Goal: Obtain resource: Obtain resource

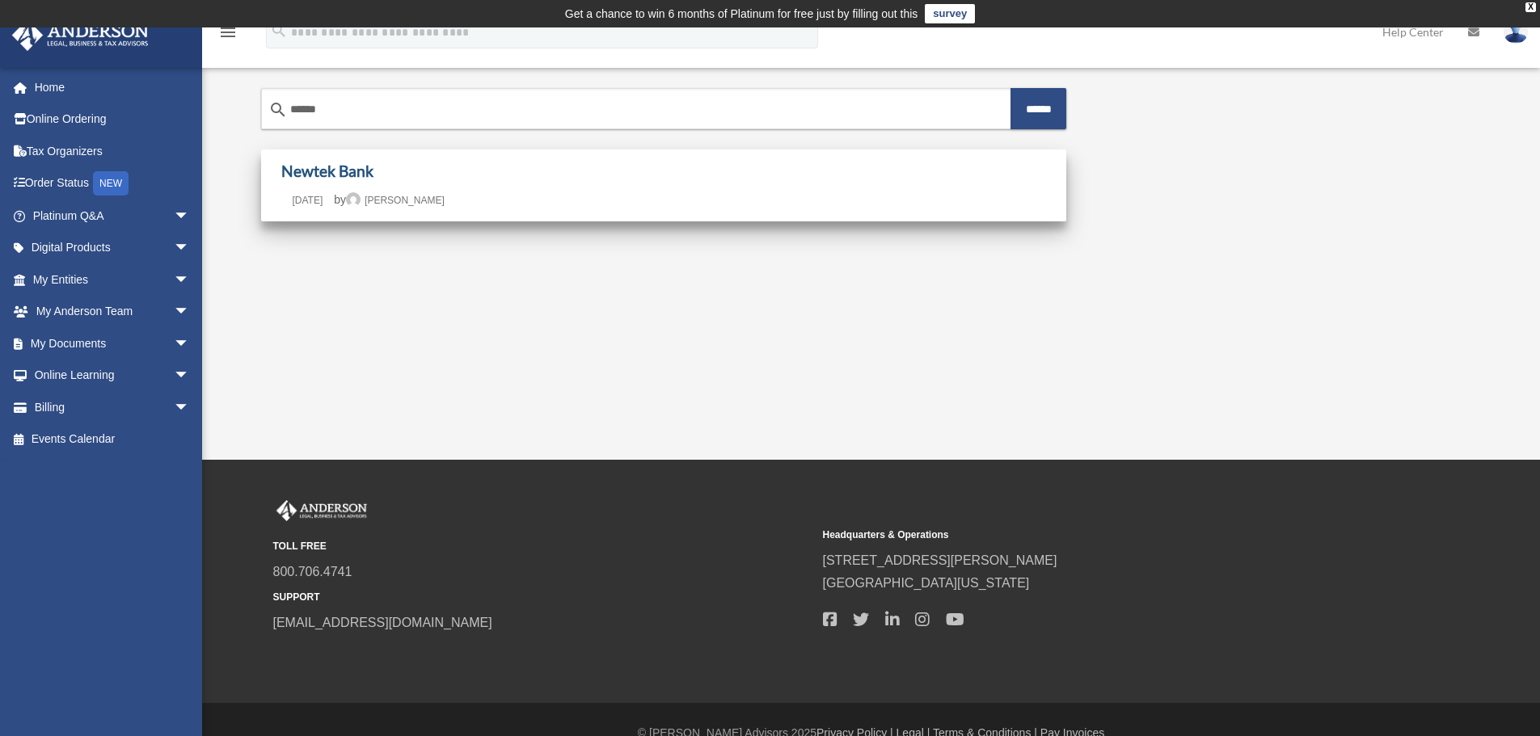
click at [353, 170] on link "Newtek Bank" at bounding box center [327, 171] width 92 height 19
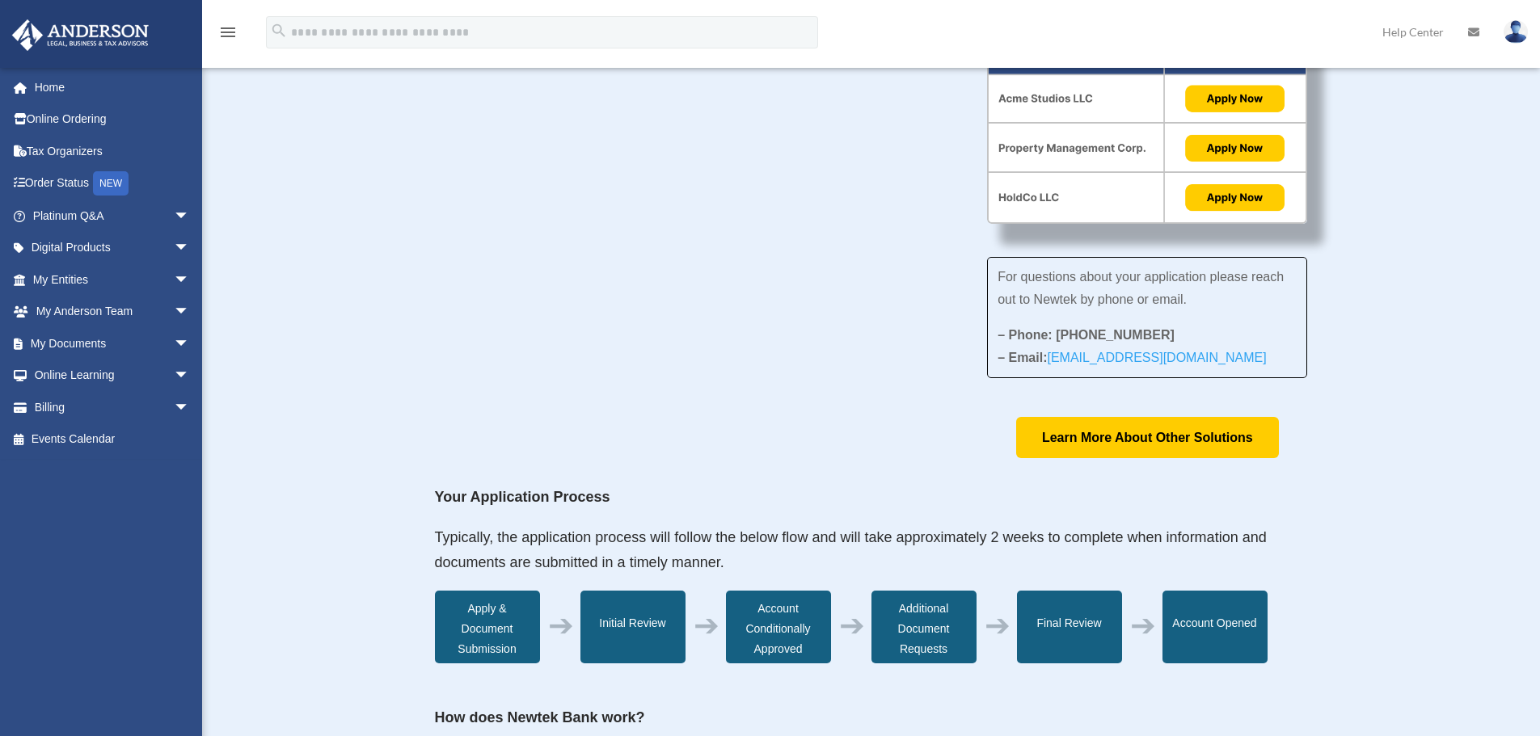
scroll to position [566, 0]
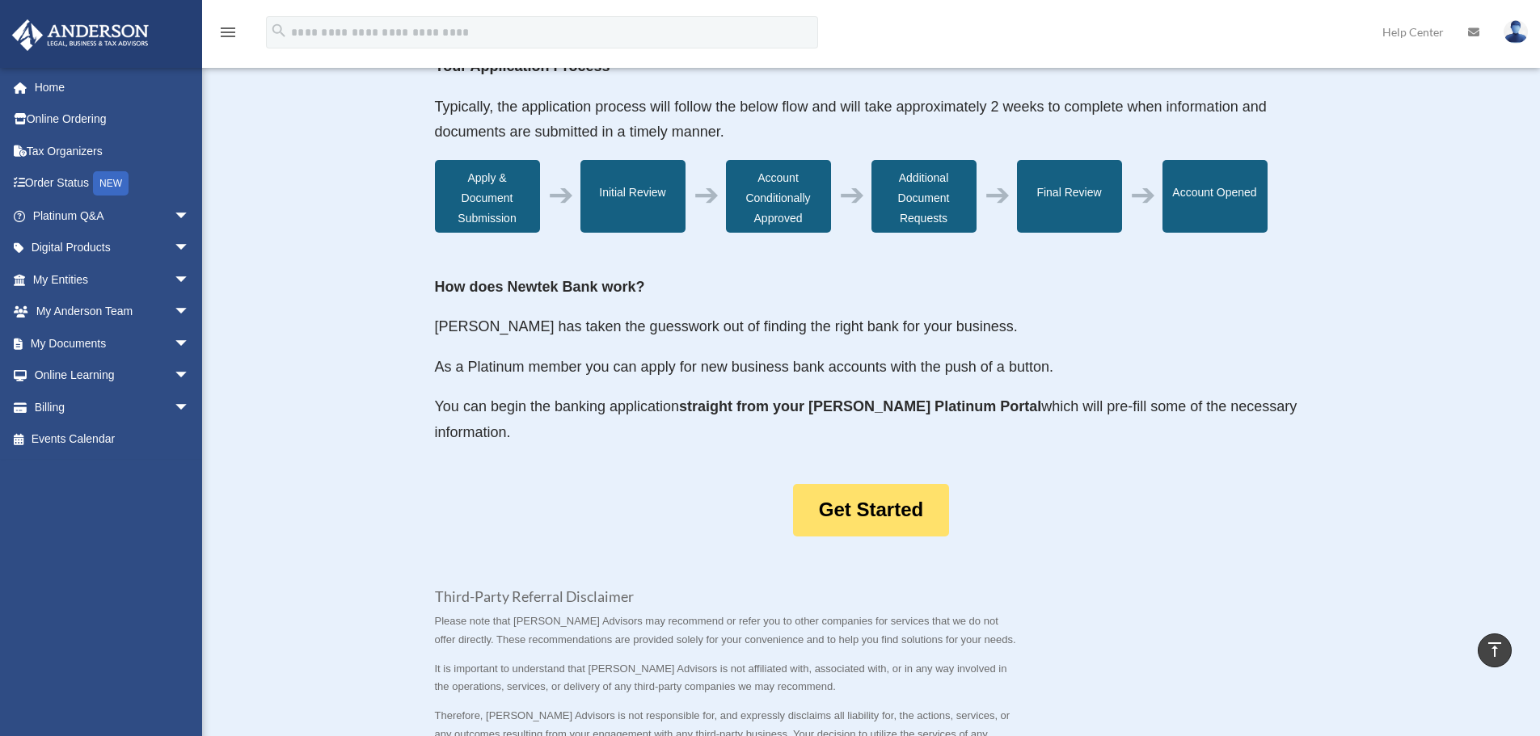
click at [882, 503] on link "Get Started" at bounding box center [871, 510] width 156 height 53
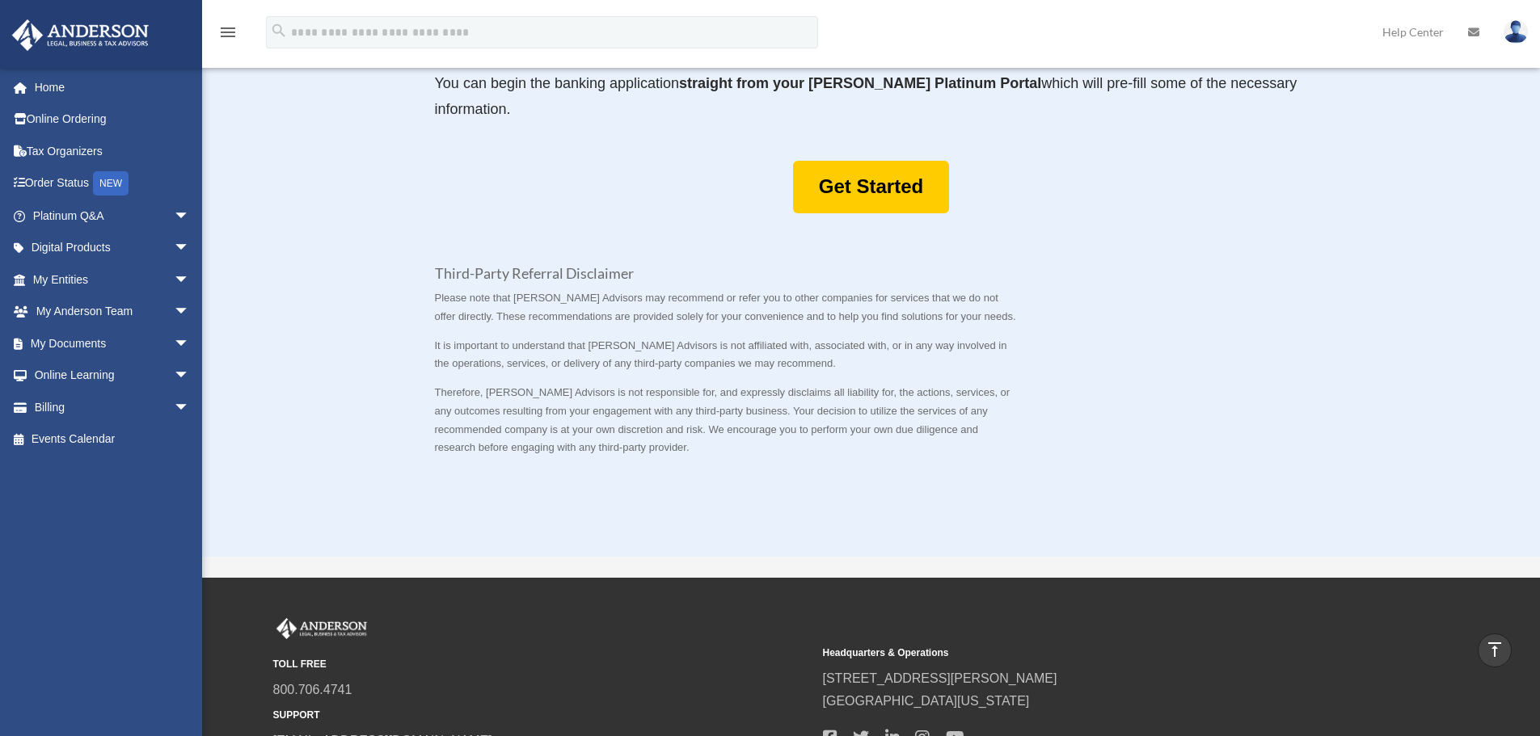
scroll to position [977, 0]
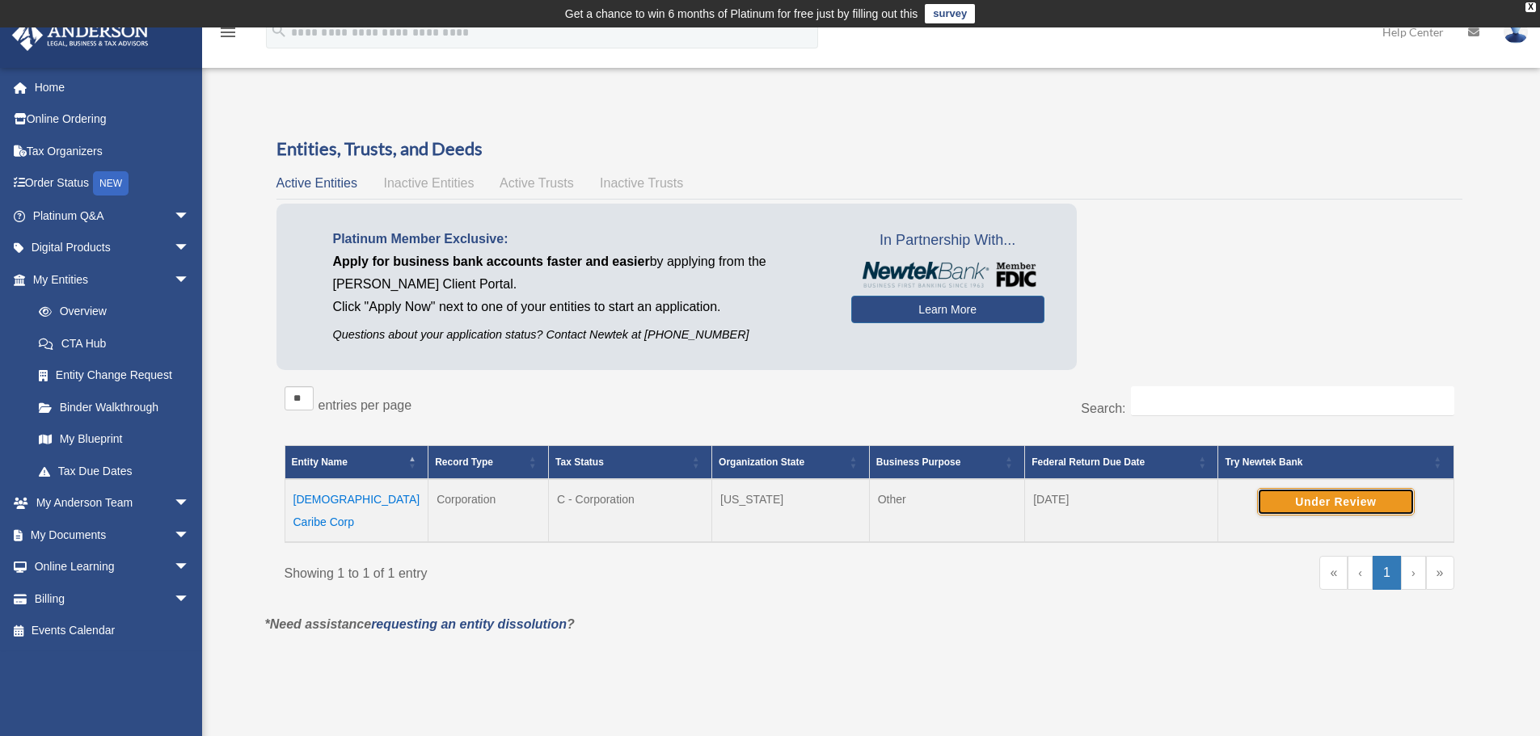
click at [1311, 500] on button "Under Review" at bounding box center [1336, 501] width 158 height 27
click at [338, 500] on td "[DEMOGRAPHIC_DATA] Caribe Corp" at bounding box center [357, 510] width 144 height 63
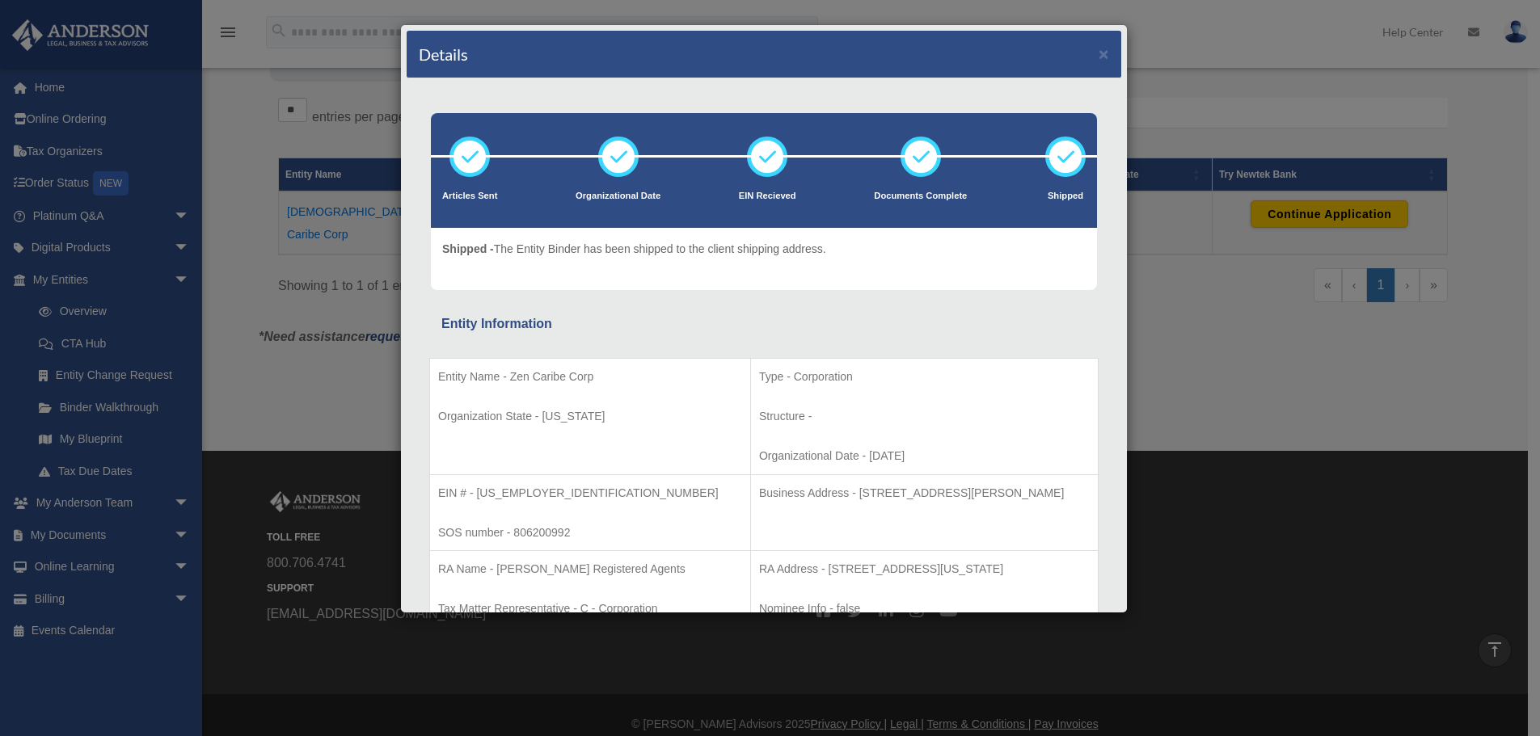
click at [1170, 78] on div "Details × Articles Sent Organizational Date" at bounding box center [770, 368] width 1540 height 736
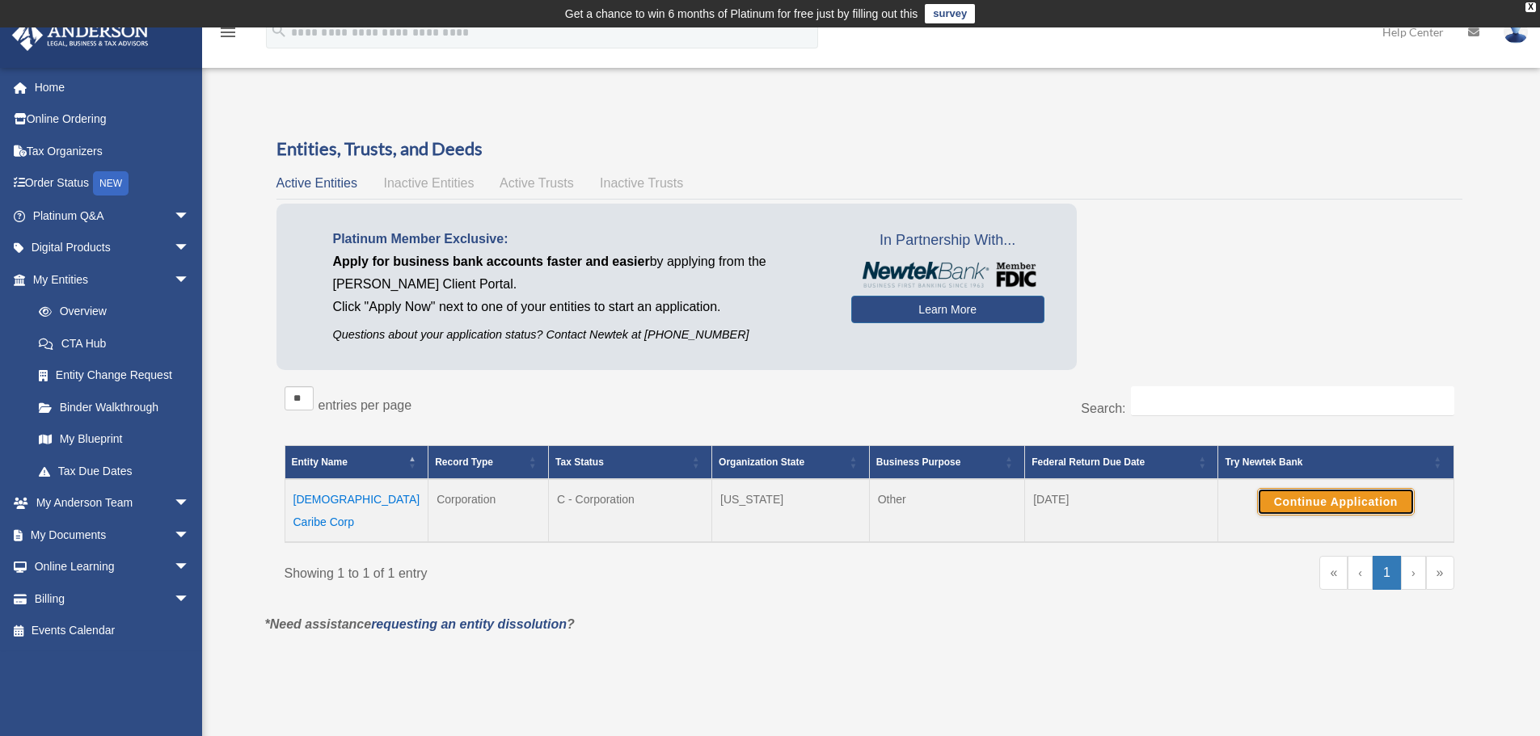
click at [1324, 503] on button "Continue Application" at bounding box center [1336, 501] width 158 height 27
click at [174, 504] on span "arrow_drop_down" at bounding box center [190, 503] width 32 height 33
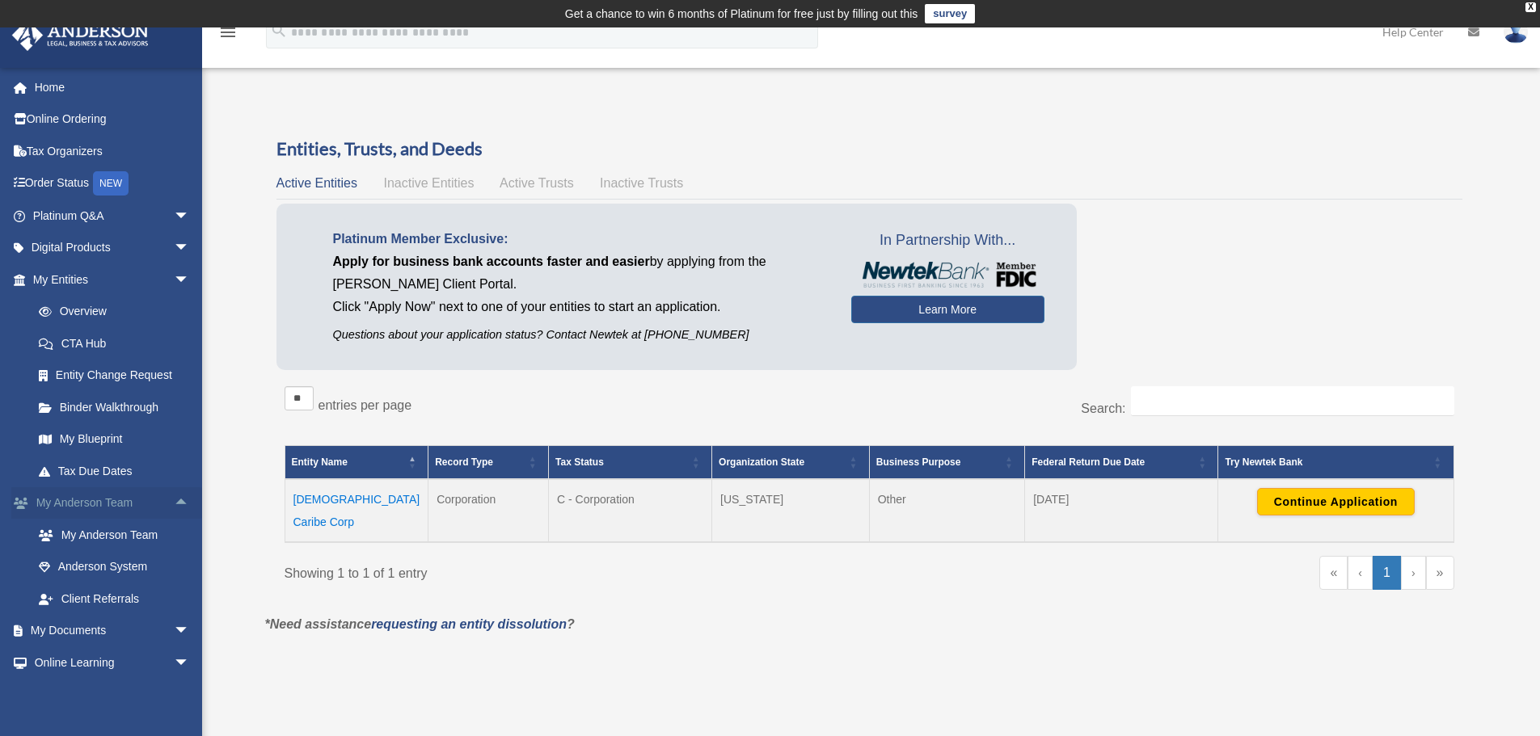
click at [174, 504] on span "arrow_drop_up" at bounding box center [190, 503] width 32 height 33
click at [174, 532] on span "arrow_drop_down" at bounding box center [190, 535] width 32 height 33
click at [74, 569] on link "Box" at bounding box center [119, 567] width 192 height 32
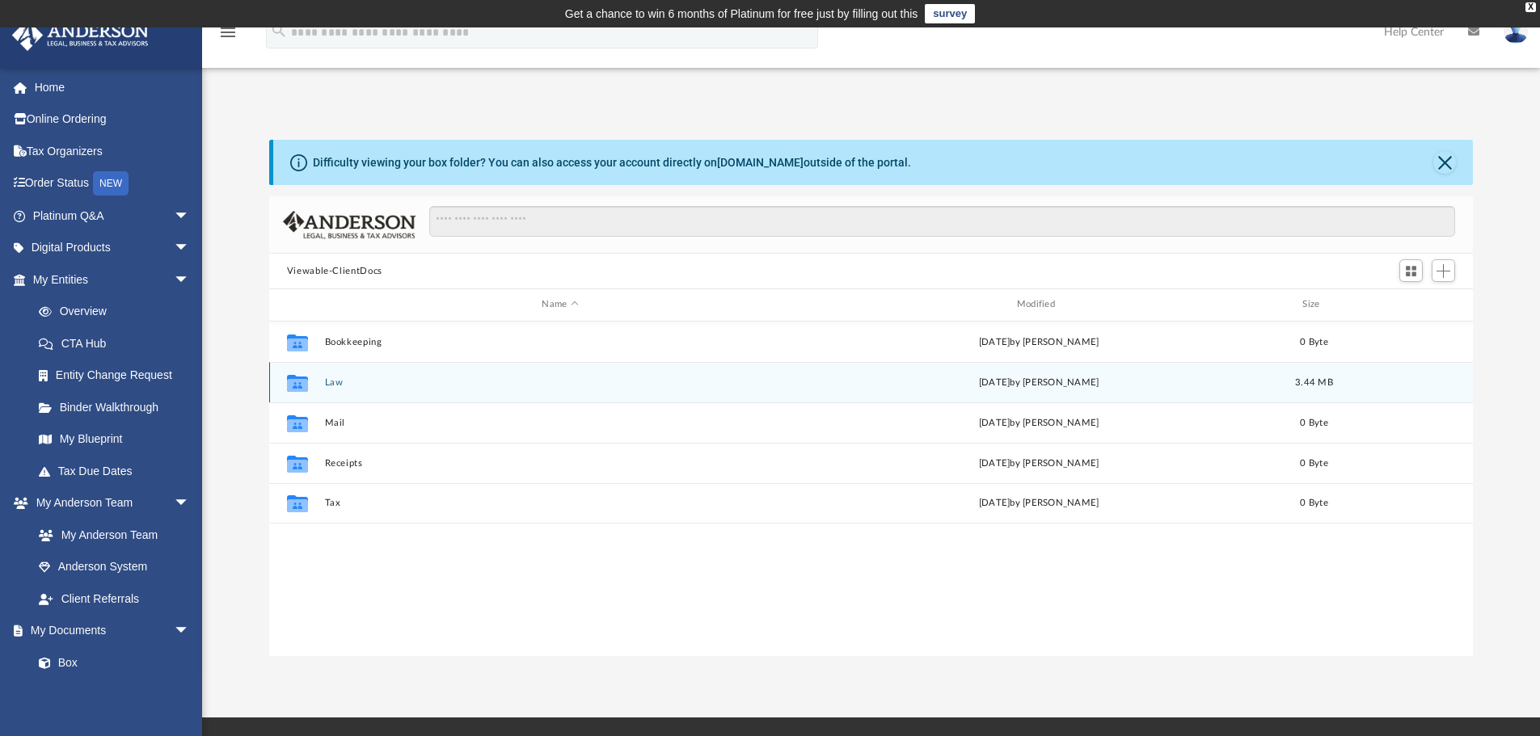
scroll to position [356, 1191]
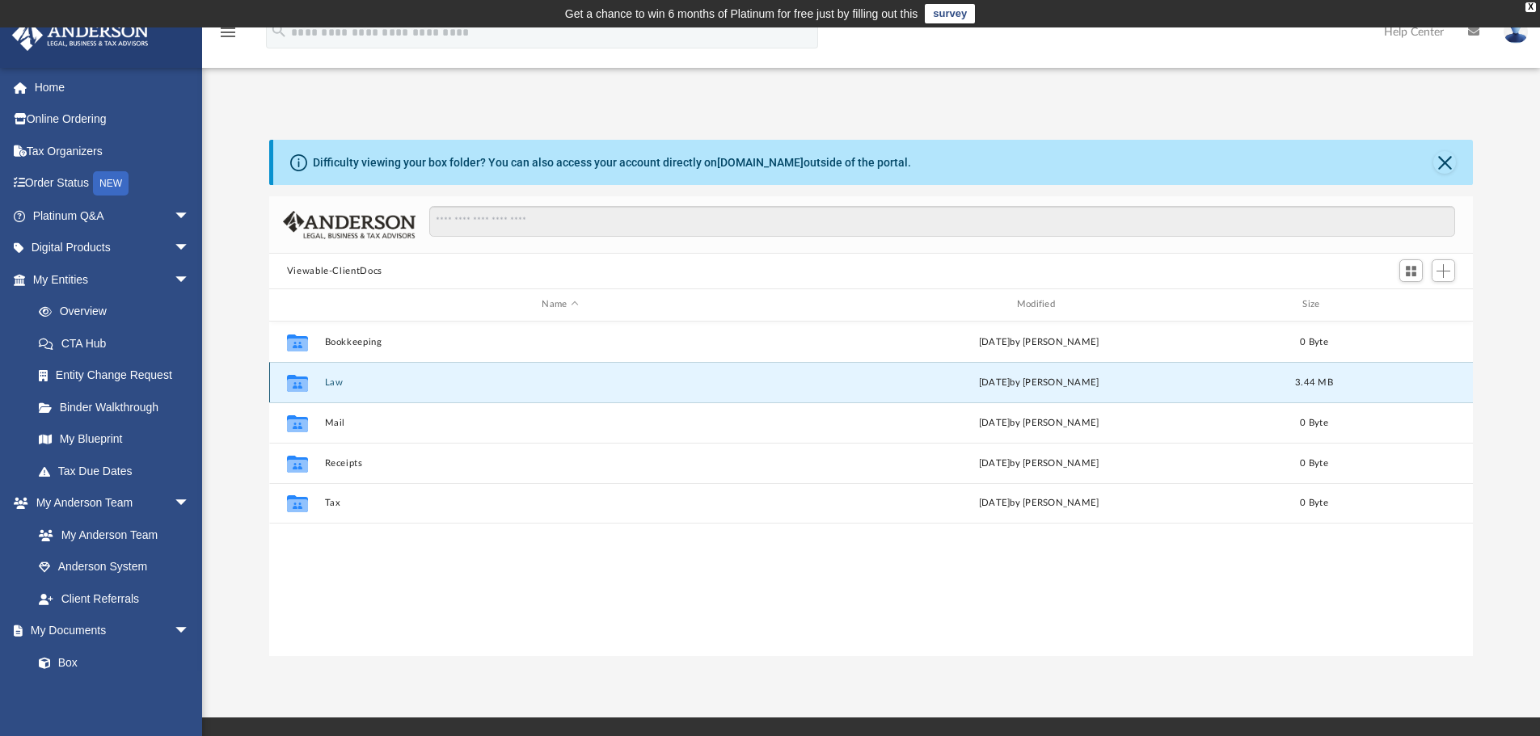
click at [325, 383] on button "Law" at bounding box center [559, 382] width 471 height 11
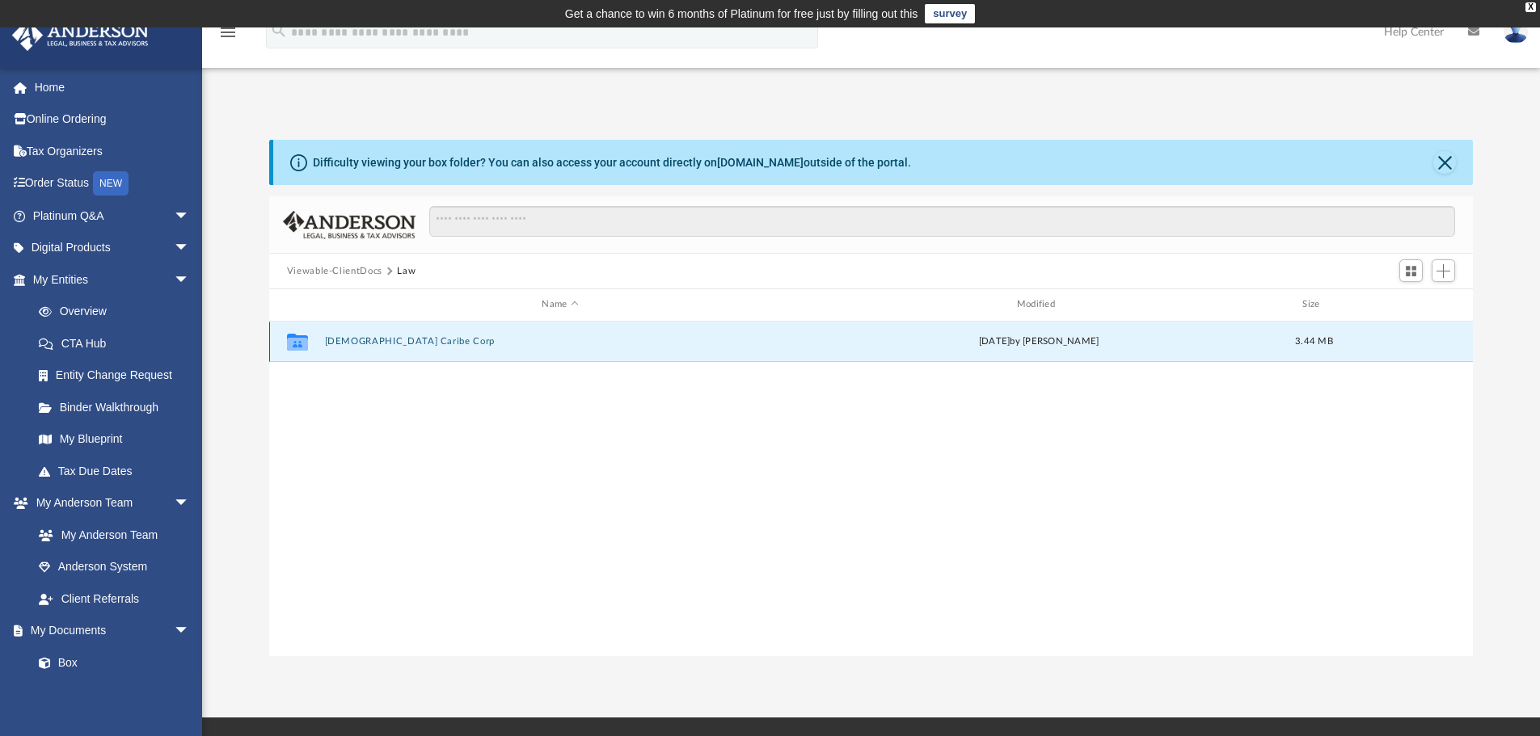
click at [340, 338] on button "[DEMOGRAPHIC_DATA] Caribe Corp" at bounding box center [559, 341] width 471 height 11
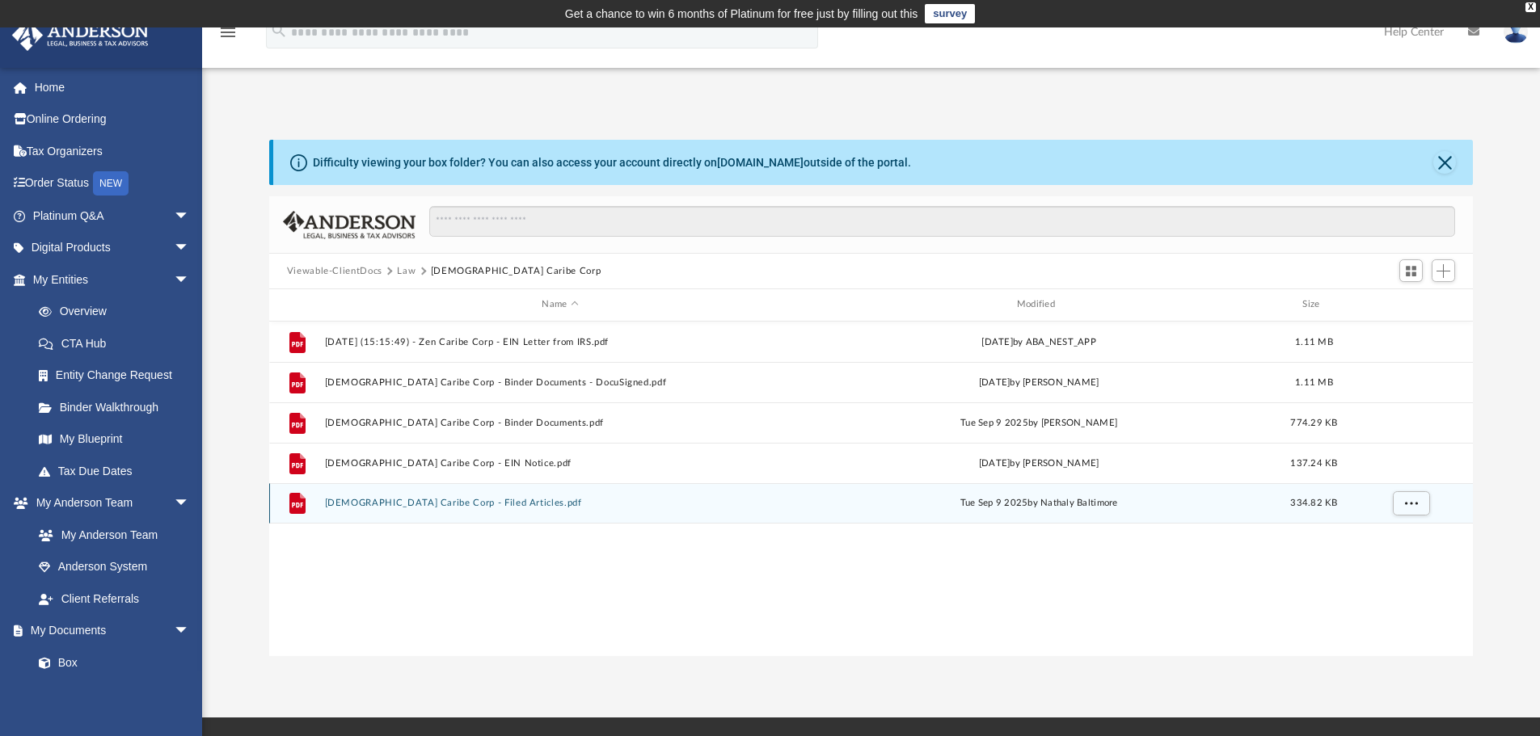
click at [394, 506] on button "Zen Caribe Corp - Filed Articles.pdf" at bounding box center [559, 503] width 471 height 11
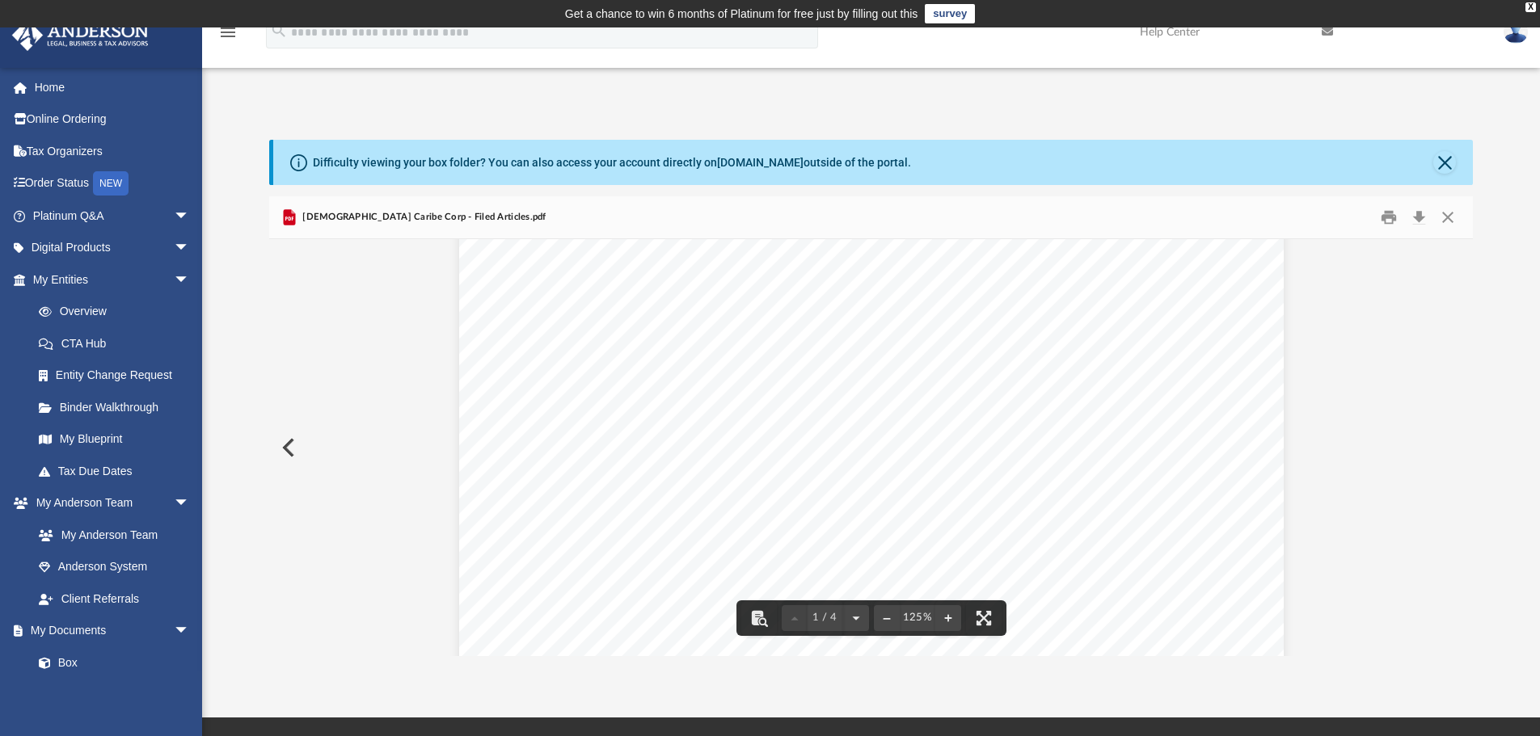
scroll to position [0, 0]
click at [1417, 217] on button "Download" at bounding box center [1418, 217] width 29 height 25
click at [1443, 164] on button "Close" at bounding box center [1444, 162] width 23 height 23
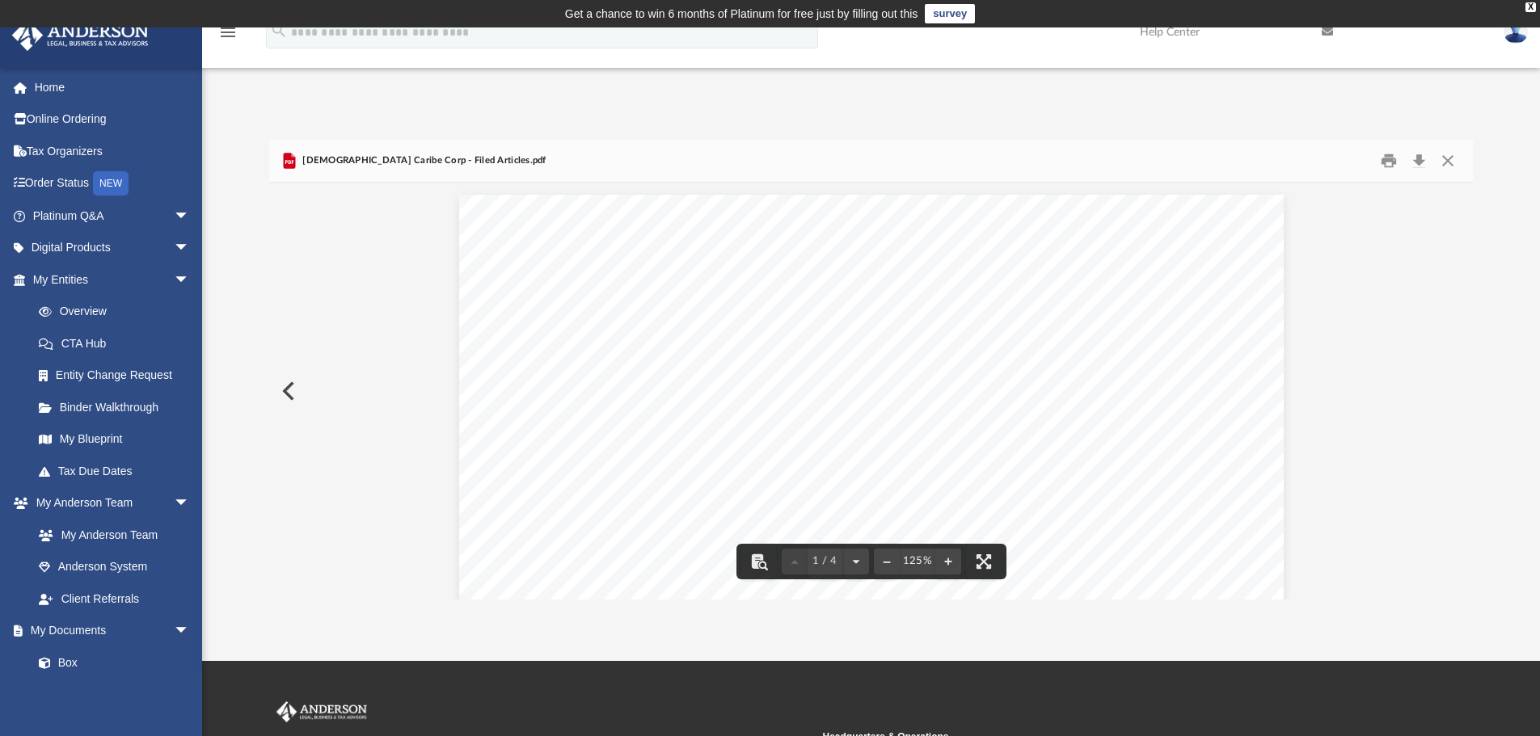
click at [286, 386] on button "Preview" at bounding box center [287, 391] width 36 height 45
click at [291, 389] on div "An o ﬀ icial website of the United States Government Here's how you know Help E…" at bounding box center [871, 450] width 1160 height 1642
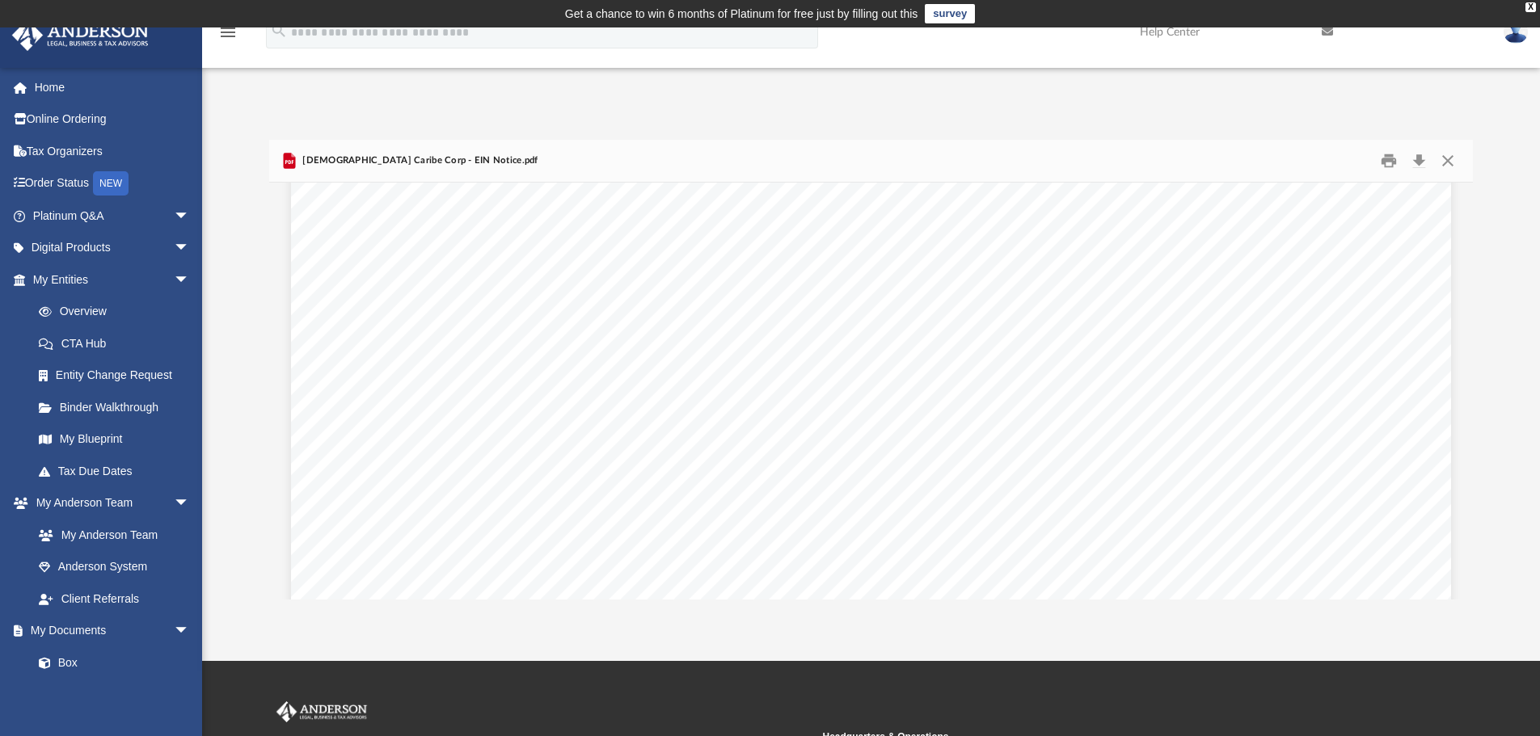
scroll to position [162, 0]
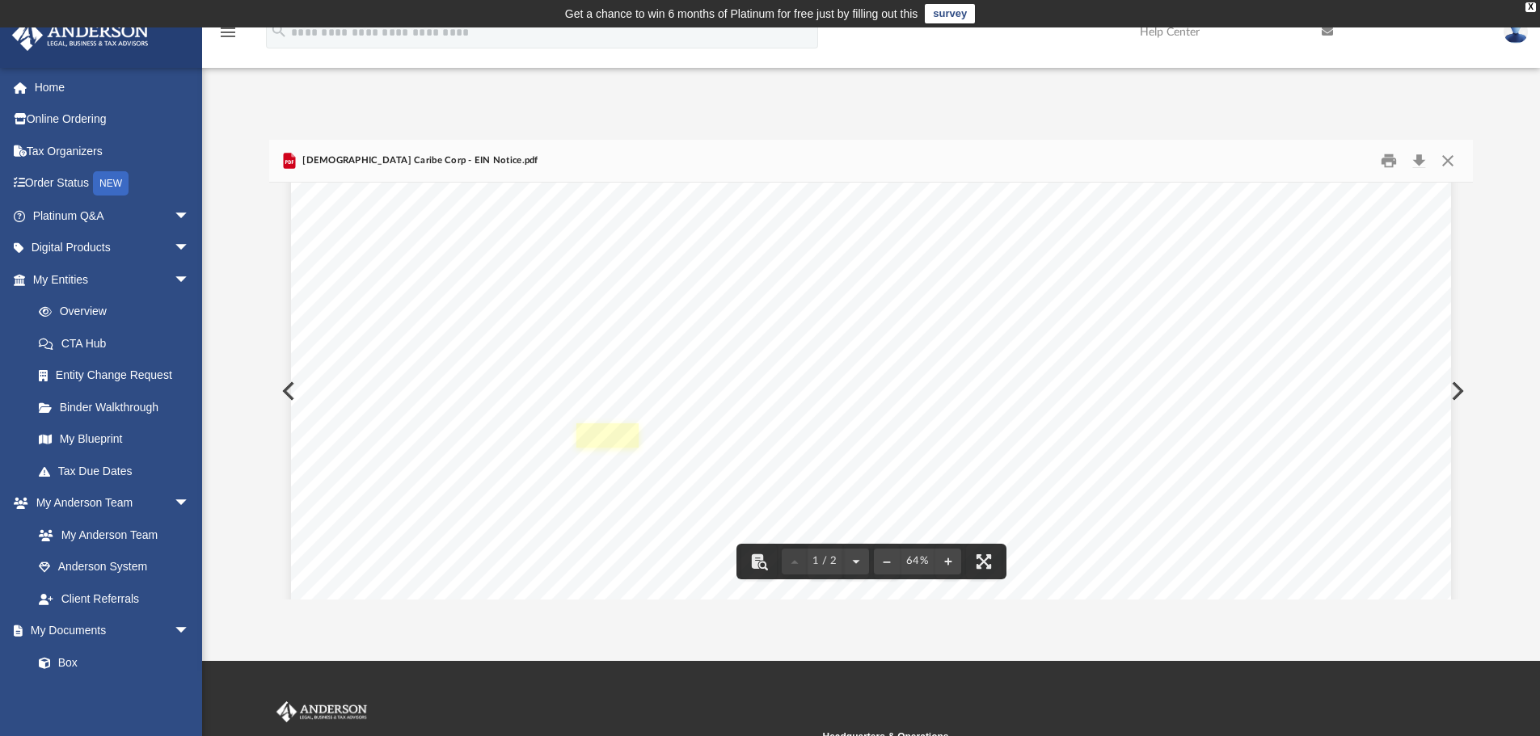
click at [589, 434] on link "Page 1" at bounding box center [607, 435] width 62 height 23
click at [1444, 160] on button "Close" at bounding box center [1447, 161] width 29 height 25
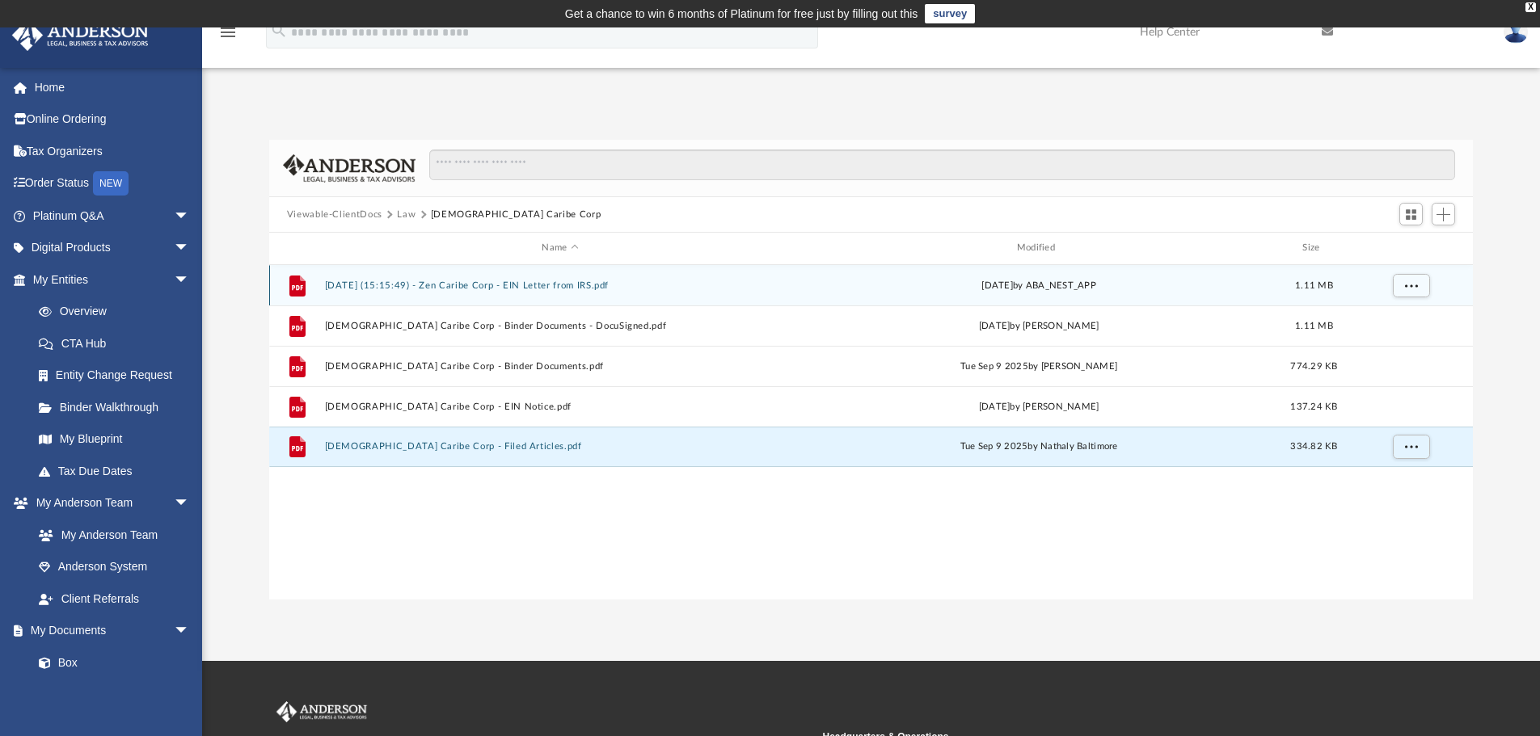
click at [571, 289] on button "2025.09.15 (15:15:49) - Zen Caribe Corp - EIN Letter from IRS.pdf" at bounding box center [559, 285] width 471 height 11
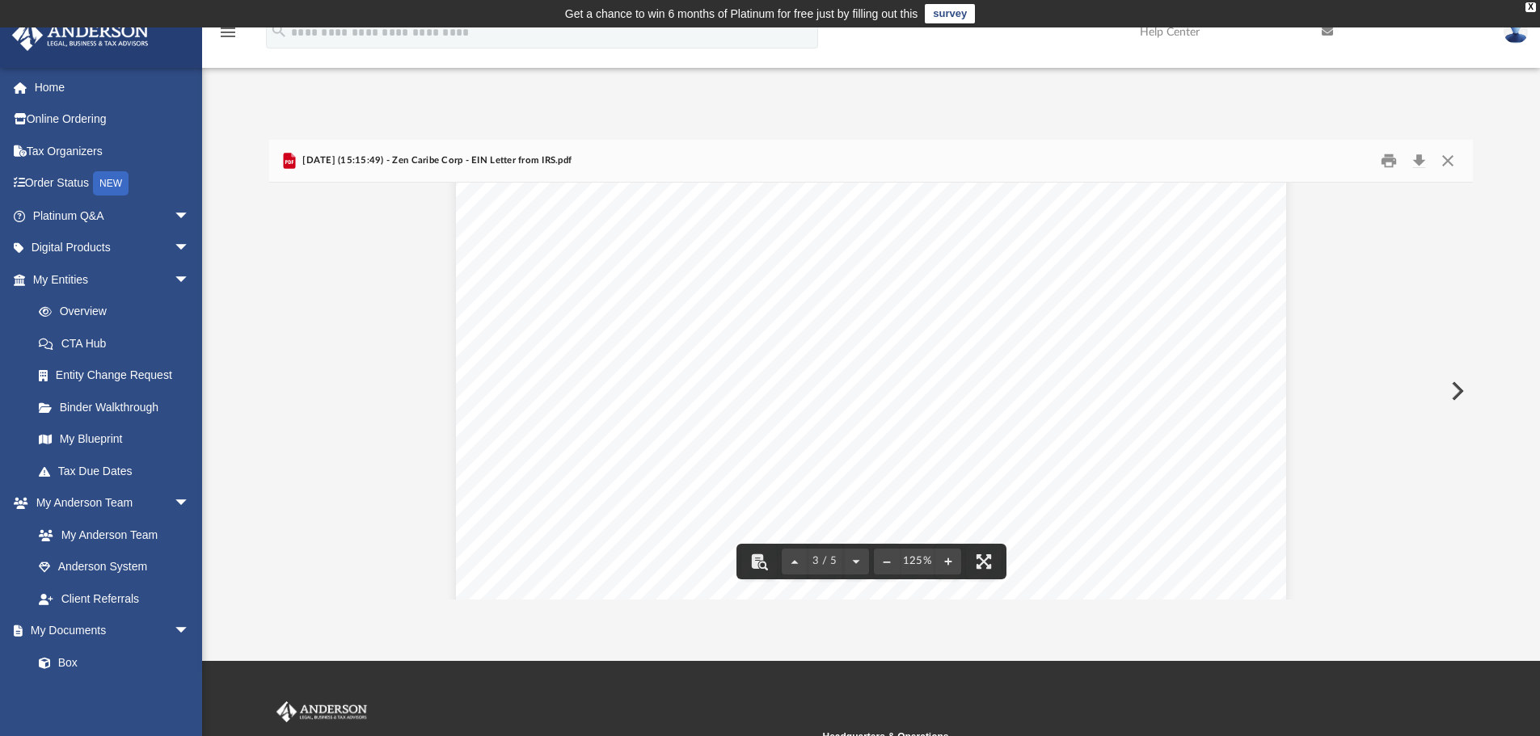
scroll to position [2747, 0]
click at [1388, 161] on button "Print" at bounding box center [1388, 161] width 32 height 25
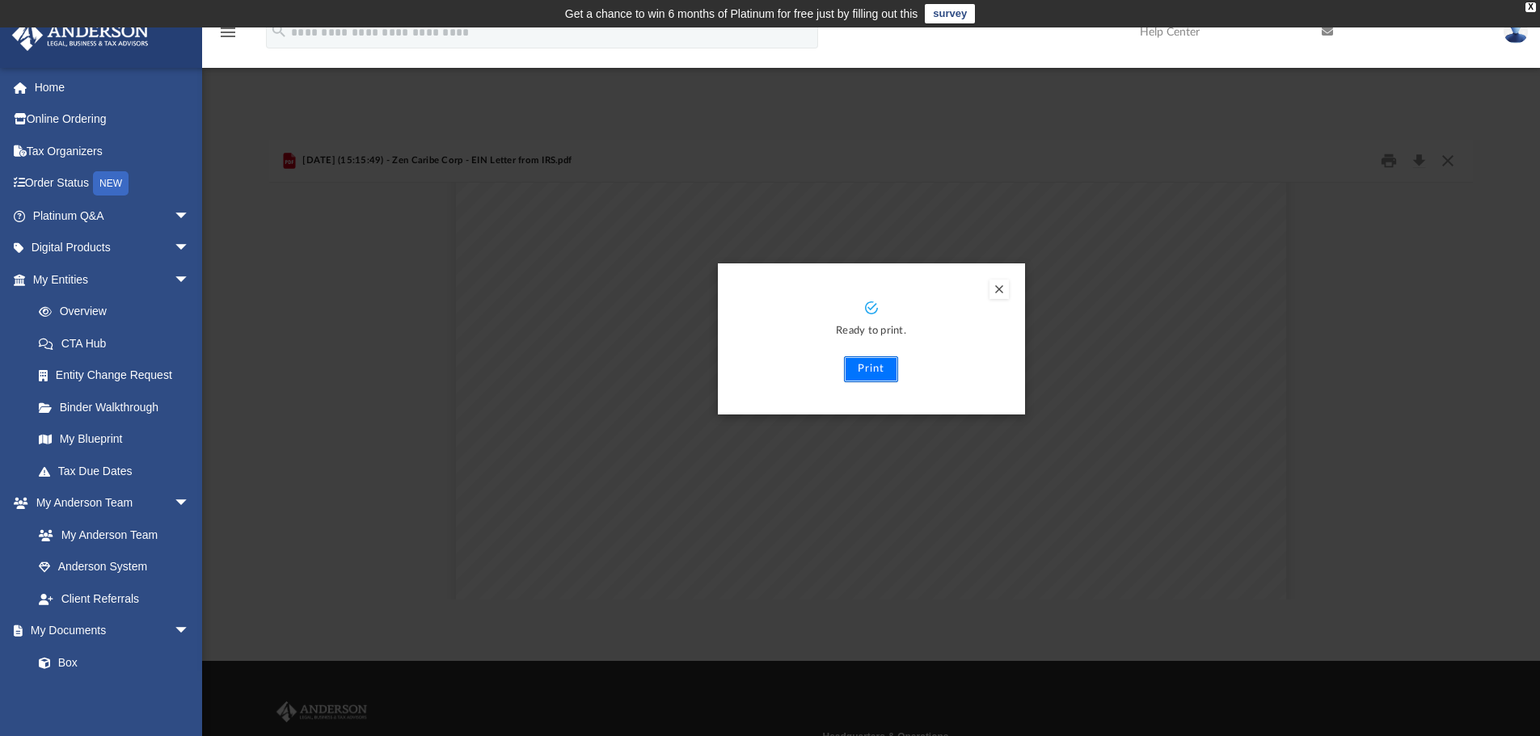
click at [866, 369] on button "Print" at bounding box center [871, 369] width 54 height 26
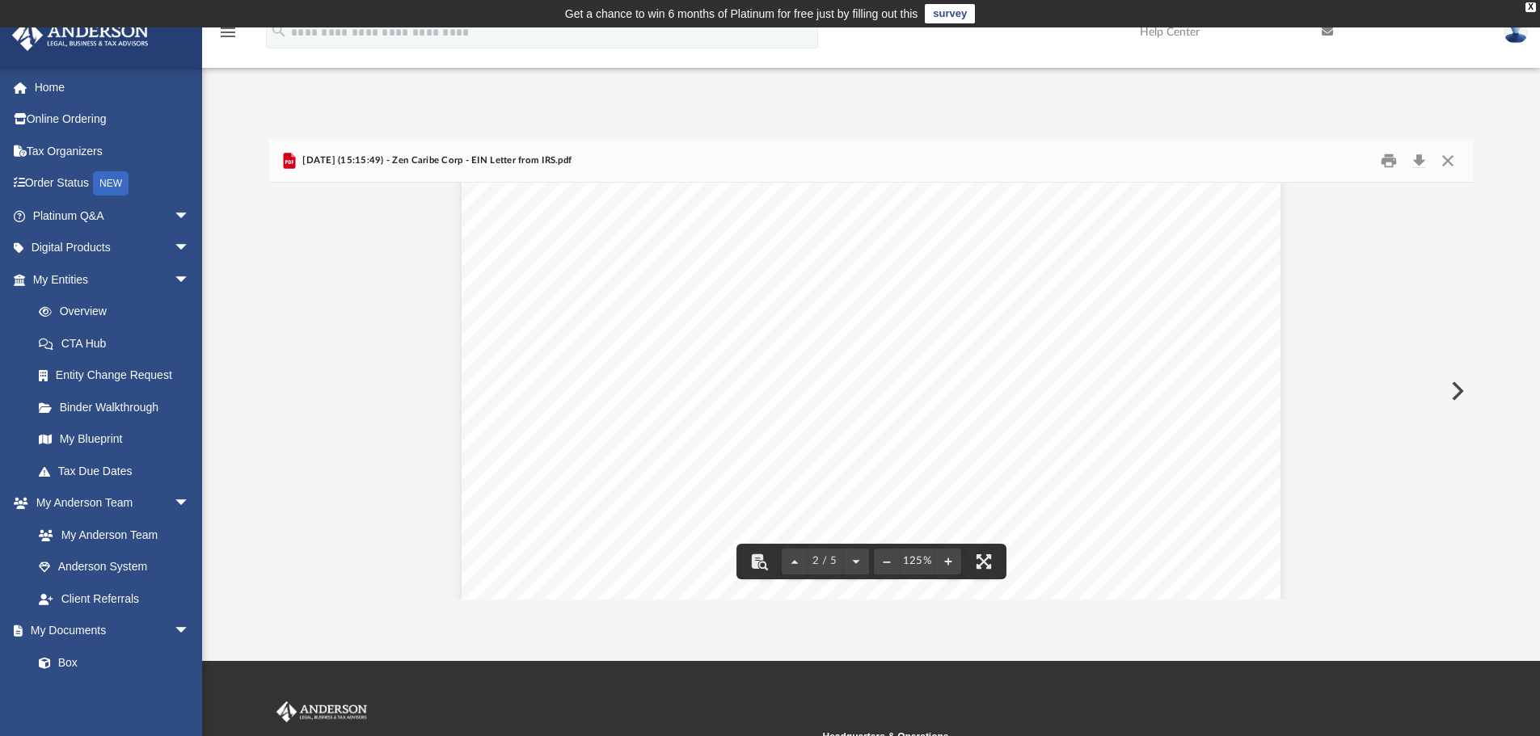
scroll to position [1131, 0]
click at [1450, 160] on button "Close" at bounding box center [1447, 161] width 29 height 25
